Goal: Navigation & Orientation: Find specific page/section

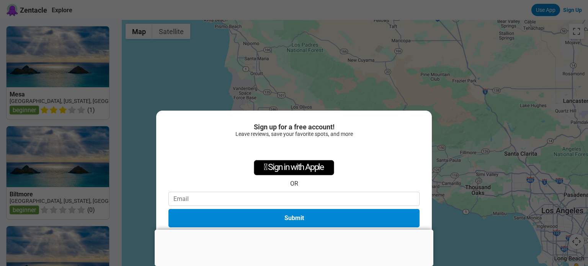
click at [476, 110] on div "Sign up for a free account! Leave reviews, save your favorite spots, and more …" at bounding box center [294, 133] width 588 height 266
click at [360, 67] on div "Sign up for a free account! Leave reviews, save your favorite spots, and more …" at bounding box center [294, 133] width 588 height 266
click at [289, 230] on div at bounding box center [294, 230] width 279 height 0
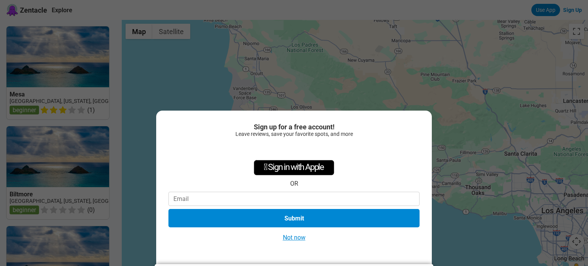
click at [293, 236] on button "Not now" at bounding box center [294, 237] width 27 height 8
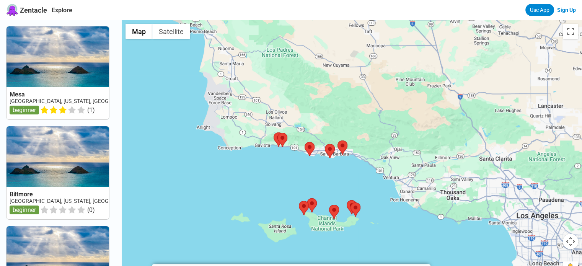
drag, startPoint x: 372, startPoint y: 163, endPoint x: 353, endPoint y: 168, distance: 19.6
click at [353, 168] on div at bounding box center [352, 153] width 460 height 266
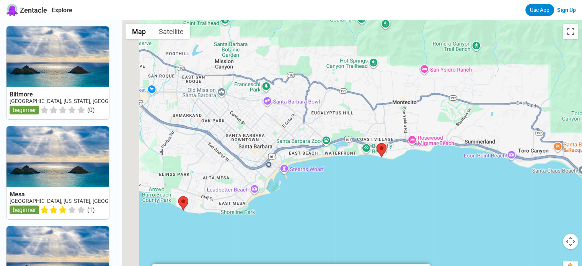
drag, startPoint x: 188, startPoint y: 197, endPoint x: 242, endPoint y: 174, distance: 58.3
click at [242, 174] on div at bounding box center [352, 153] width 460 height 266
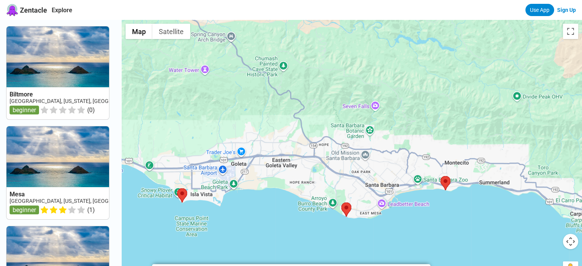
drag, startPoint x: 170, startPoint y: 212, endPoint x: 290, endPoint y: 199, distance: 120.9
click at [290, 199] on div at bounding box center [352, 153] width 460 height 266
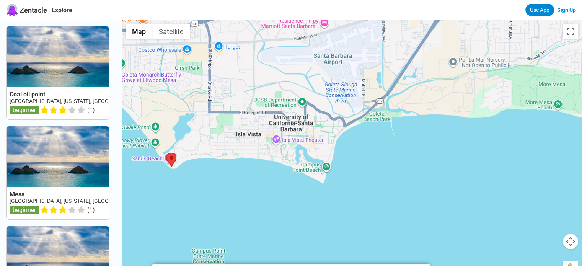
drag, startPoint x: 204, startPoint y: 176, endPoint x: 211, endPoint y: 175, distance: 6.1
click at [211, 175] on div at bounding box center [352, 153] width 460 height 266
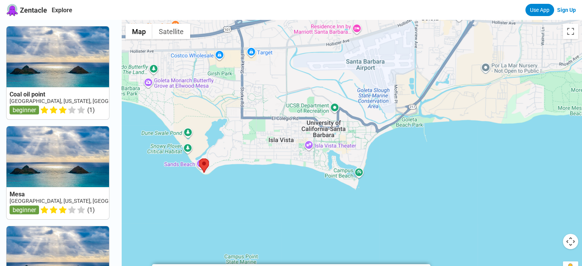
drag, startPoint x: 222, startPoint y: 191, endPoint x: 233, endPoint y: 197, distance: 11.8
click at [233, 197] on div at bounding box center [352, 153] width 460 height 266
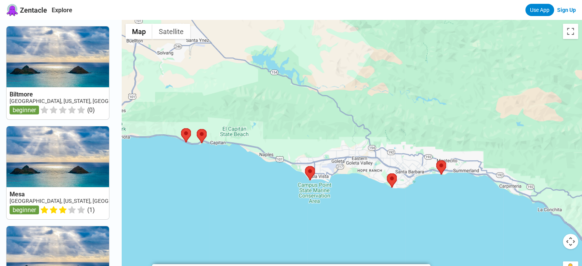
drag, startPoint x: 170, startPoint y: 166, endPoint x: 244, endPoint y: 165, distance: 74.3
click at [244, 165] on div at bounding box center [352, 153] width 460 height 266
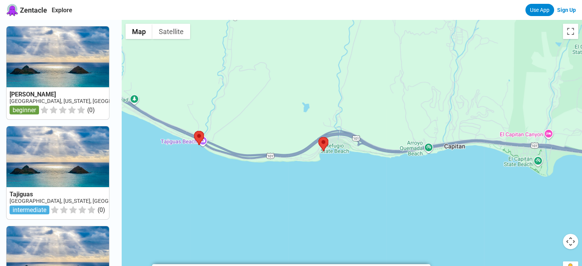
drag, startPoint x: 207, startPoint y: 157, endPoint x: 310, endPoint y: 170, distance: 103.1
click at [310, 170] on div at bounding box center [352, 153] width 460 height 266
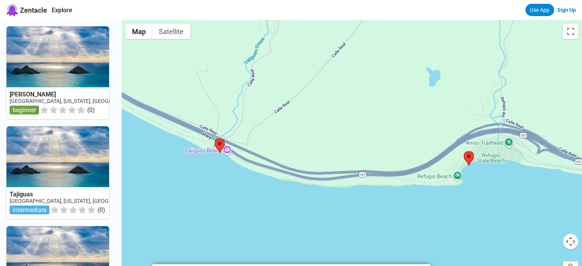
drag, startPoint x: 219, startPoint y: 166, endPoint x: 249, endPoint y: 183, distance: 34.1
click at [248, 182] on div at bounding box center [352, 153] width 460 height 266
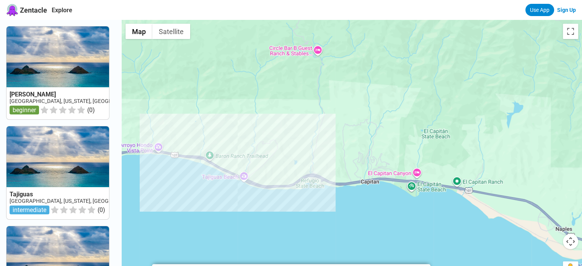
drag, startPoint x: 213, startPoint y: 192, endPoint x: 291, endPoint y: 183, distance: 78.2
click at [291, 183] on div at bounding box center [352, 153] width 460 height 266
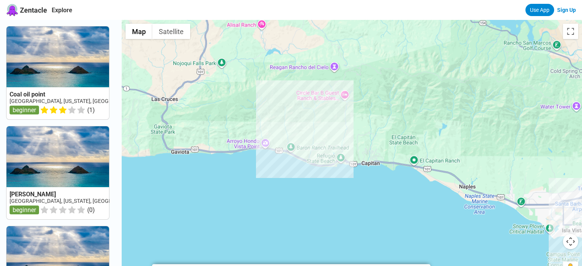
drag, startPoint x: 356, startPoint y: 209, endPoint x: 182, endPoint y: 192, distance: 174.6
click at [182, 192] on div at bounding box center [352, 153] width 460 height 266
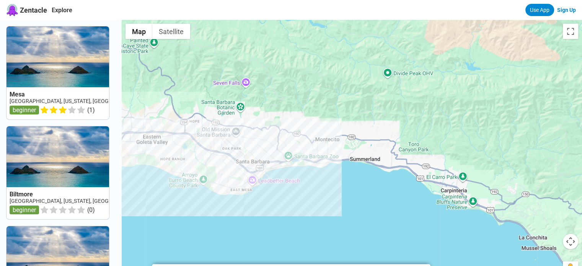
drag, startPoint x: 452, startPoint y: 234, endPoint x: 303, endPoint y: 194, distance: 153.9
click at [303, 194] on div at bounding box center [352, 153] width 460 height 266
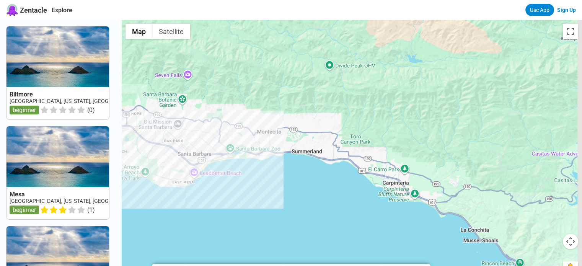
drag, startPoint x: 429, startPoint y: 218, endPoint x: 406, endPoint y: 222, distance: 22.9
click at [409, 222] on div at bounding box center [352, 153] width 460 height 266
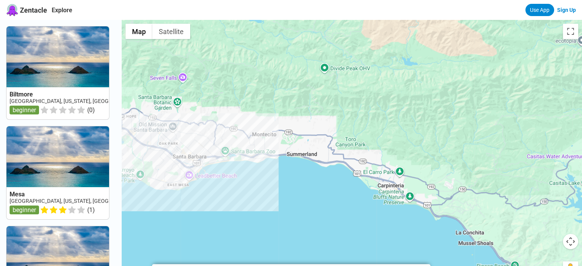
drag, startPoint x: 233, startPoint y: 205, endPoint x: 321, endPoint y: 199, distance: 88.3
click at [321, 199] on div at bounding box center [352, 153] width 460 height 266
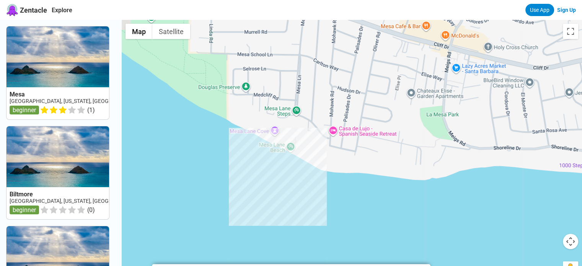
drag, startPoint x: 331, startPoint y: 150, endPoint x: 304, endPoint y: 176, distance: 37.4
click at [322, 171] on div at bounding box center [352, 153] width 460 height 266
